Goal: Check status

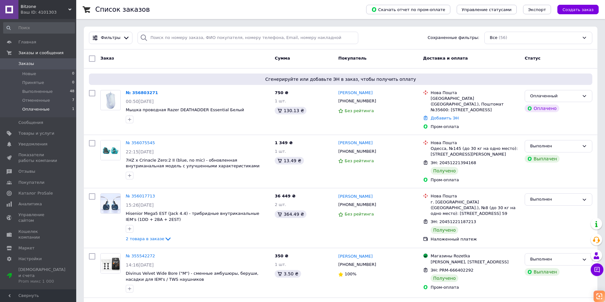
click at [52, 109] on li "Оплаченные 1" at bounding box center [39, 111] width 78 height 12
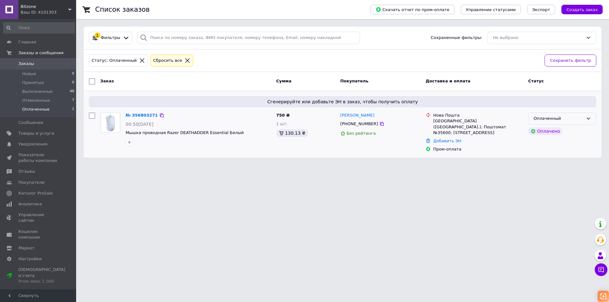
click at [565, 118] on div "Оплаченный" at bounding box center [559, 119] width 50 height 7
click at [552, 131] on li "Принят" at bounding box center [563, 132] width 68 height 12
click at [137, 116] on link "№ 356803271" at bounding box center [140, 115] width 29 height 5
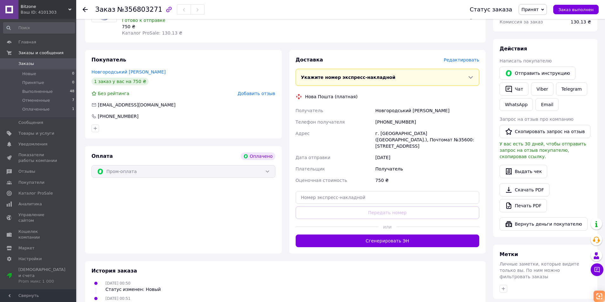
scroll to position [32, 0]
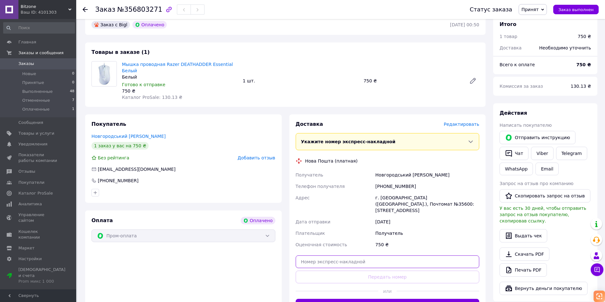
click at [308, 256] on input "text" at bounding box center [387, 262] width 184 height 13
drag, startPoint x: 390, startPoint y: 180, endPoint x: 400, endPoint y: 180, distance: 9.2
click at [400, 181] on div "[PHONE_NUMBER]" at bounding box center [427, 186] width 106 height 11
click at [438, 181] on div "[PHONE_NUMBER]" at bounding box center [427, 186] width 106 height 11
drag, startPoint x: 389, startPoint y: 180, endPoint x: 397, endPoint y: 180, distance: 7.3
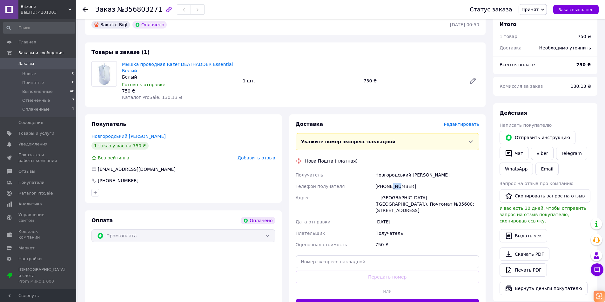
click at [397, 181] on div "[PHONE_NUMBER]" at bounding box center [427, 186] width 106 height 11
click at [323, 256] on input "text" at bounding box center [387, 262] width 184 height 13
paste input "20451225296540"
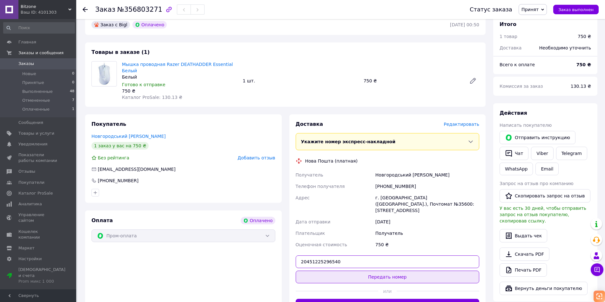
type input "20451225296540"
click at [383, 271] on button "Передать номер" at bounding box center [387, 277] width 184 height 13
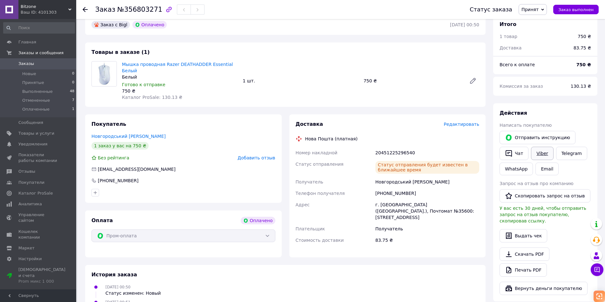
click at [544, 155] on link "Viber" at bounding box center [542, 153] width 22 height 13
click at [540, 154] on link "Viber" at bounding box center [542, 153] width 22 height 13
click at [151, 44] on div "Товары в заказе (1) Мышка проводная Razer DEATHADDER Essential Белый Белый Гото…" at bounding box center [285, 75] width 400 height 64
drag, startPoint x: 162, startPoint y: 61, endPoint x: 235, endPoint y: 63, distance: 73.0
click at [235, 63] on div "Мышка проводная Razer DEATHADDER Essential Белый Белый Готово к отправке 750 ₴ …" at bounding box center [179, 81] width 121 height 42
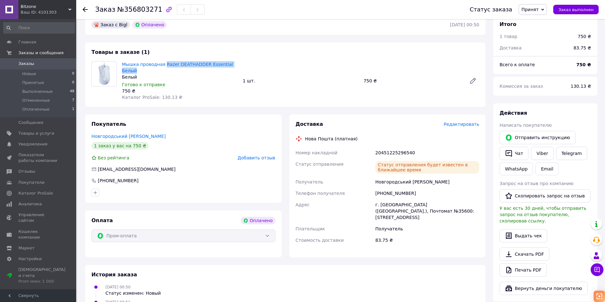
copy link "Razer DEATHADDER Essential Белый"
drag, startPoint x: 410, startPoint y: 146, endPoint x: 370, endPoint y: 146, distance: 40.0
click at [370, 147] on div "Номер накладной 20451225296540 Статус отправления Статус отправления будет изве…" at bounding box center [387, 196] width 186 height 99
copy div "Номер накладной 20451225296540"
